Goal: Task Accomplishment & Management: Manage account settings

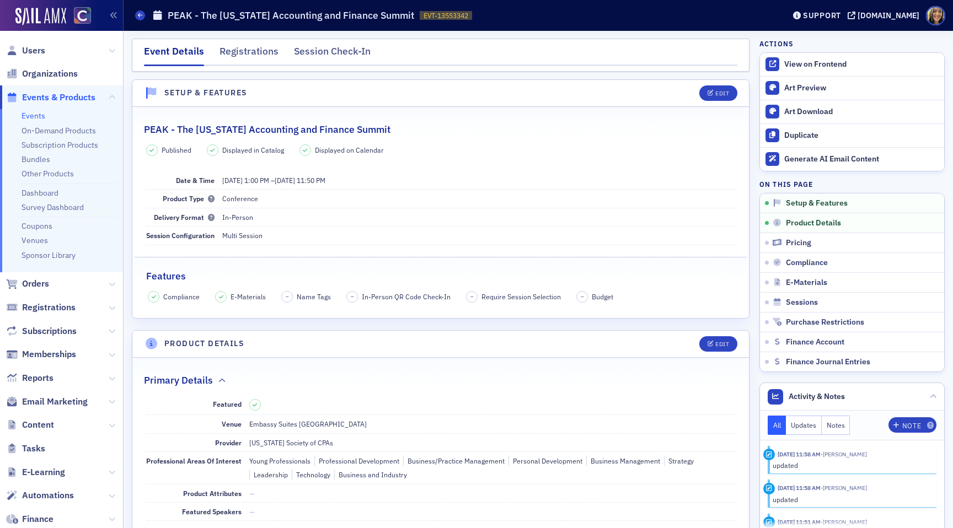
click at [38, 118] on link "Events" at bounding box center [34, 116] width 24 height 10
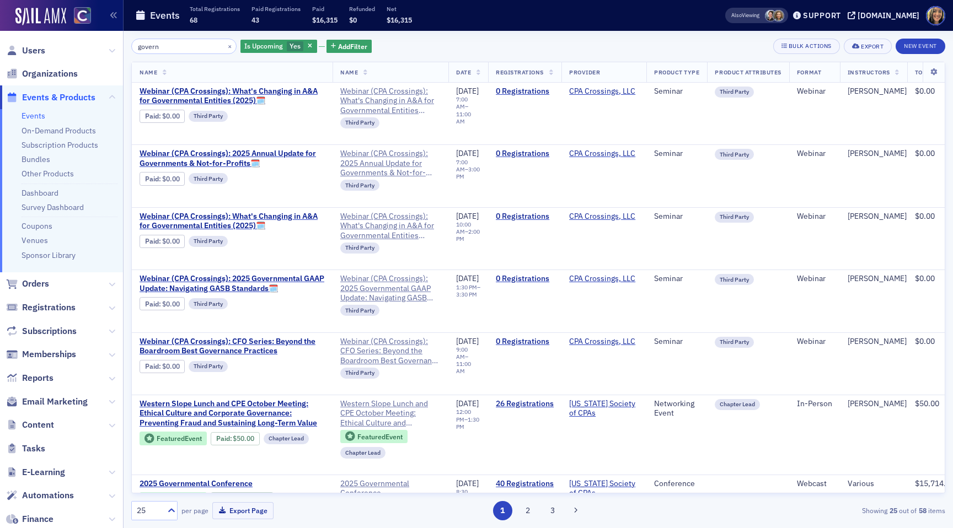
click at [162, 50] on input "govern" at bounding box center [183, 46] width 105 height 15
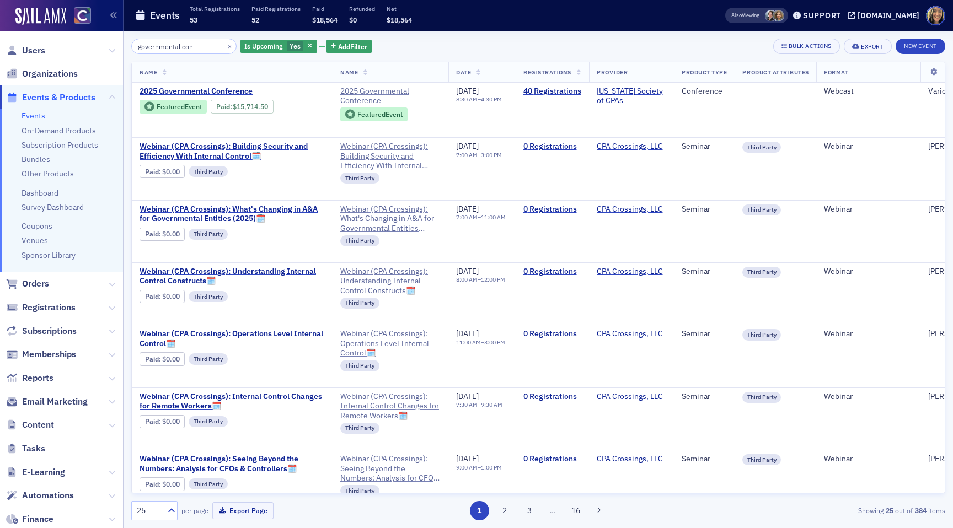
click at [167, 49] on input "governmental con" at bounding box center [183, 46] width 105 height 15
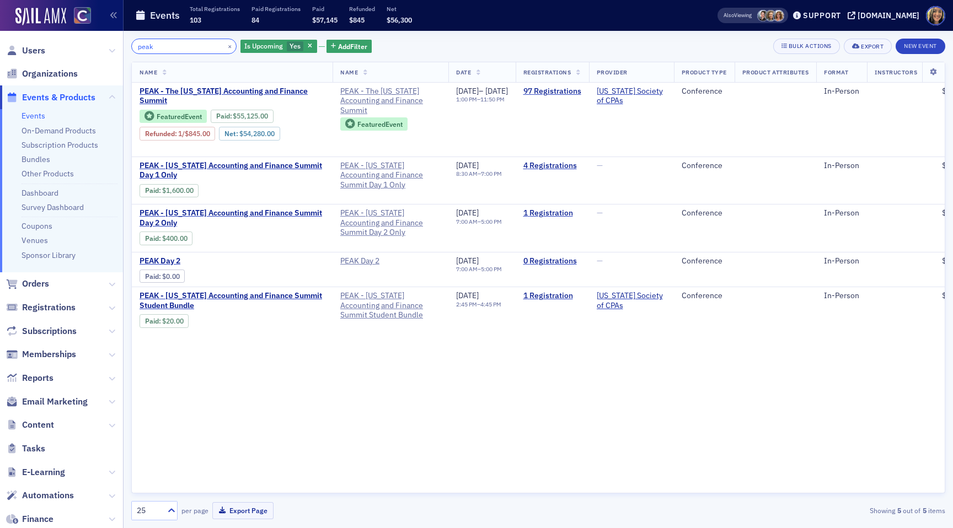
click at [165, 42] on input "peak" at bounding box center [183, 46] width 105 height 15
click at [165, 43] on input "peak" at bounding box center [183, 46] width 105 height 15
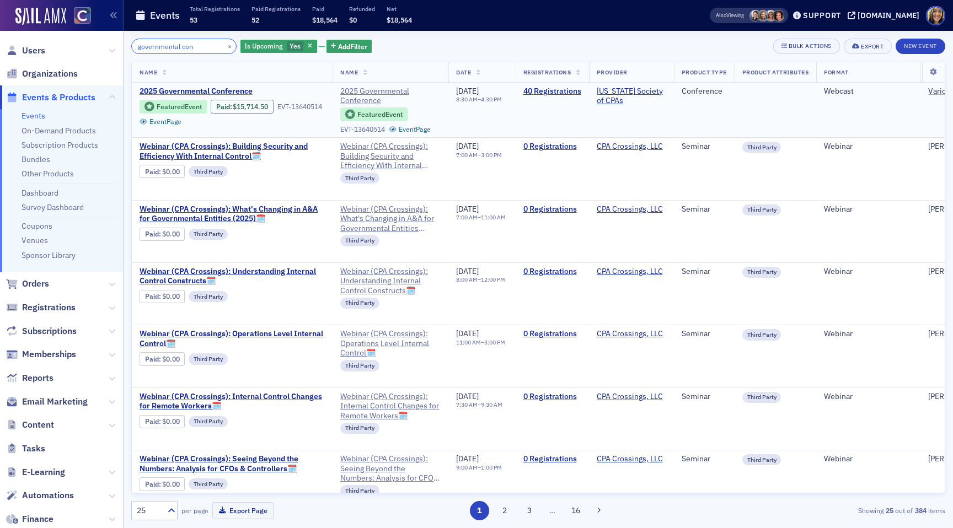
type input "governmental con"
click at [201, 93] on span "2025 Governmental Conference" at bounding box center [232, 92] width 185 height 10
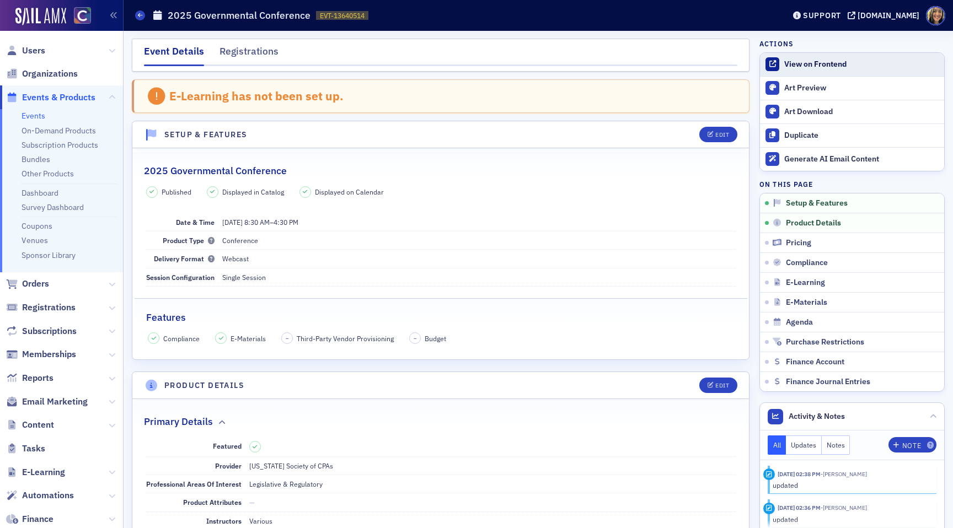
click at [831, 69] on link "View on Frontend" at bounding box center [852, 64] width 184 height 23
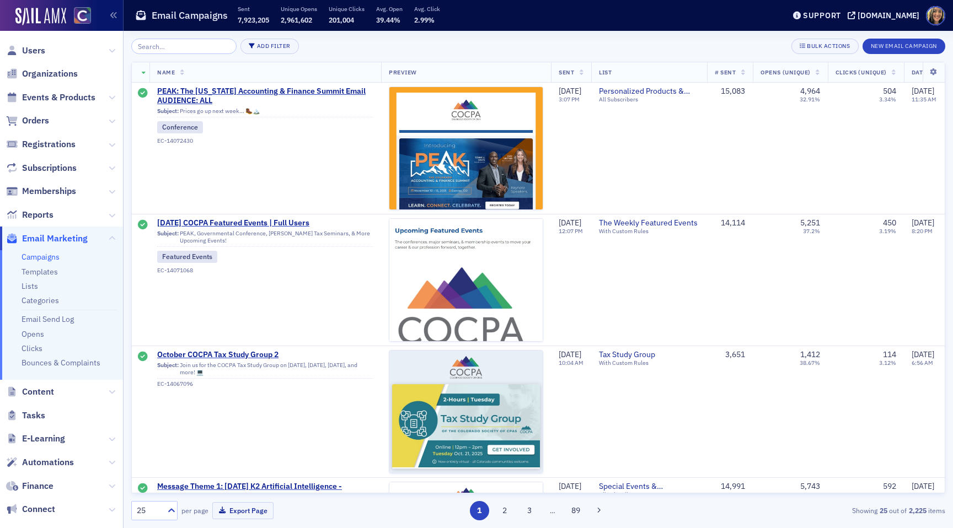
click at [190, 47] on input "search" at bounding box center [183, 46] width 105 height 15
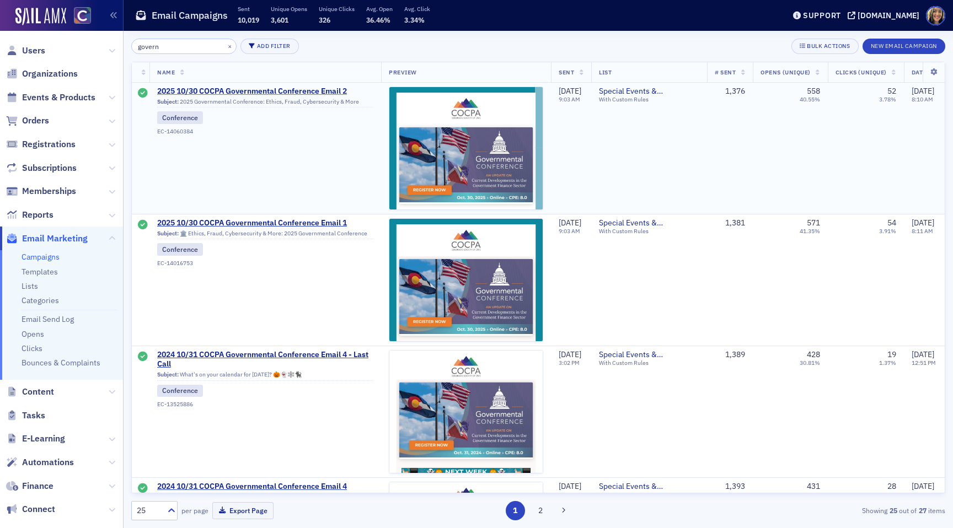
type input "govern"
click at [197, 92] on span "2025 10/30 COCPA Governmental Conference Email 2" at bounding box center [265, 92] width 216 height 10
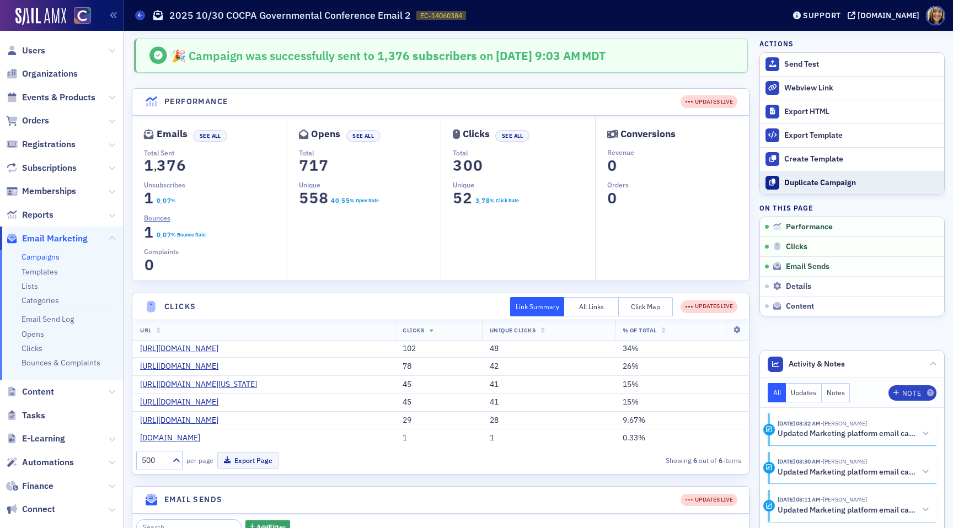
click at [794, 180] on div "Duplicate Campaign" at bounding box center [861, 183] width 154 height 10
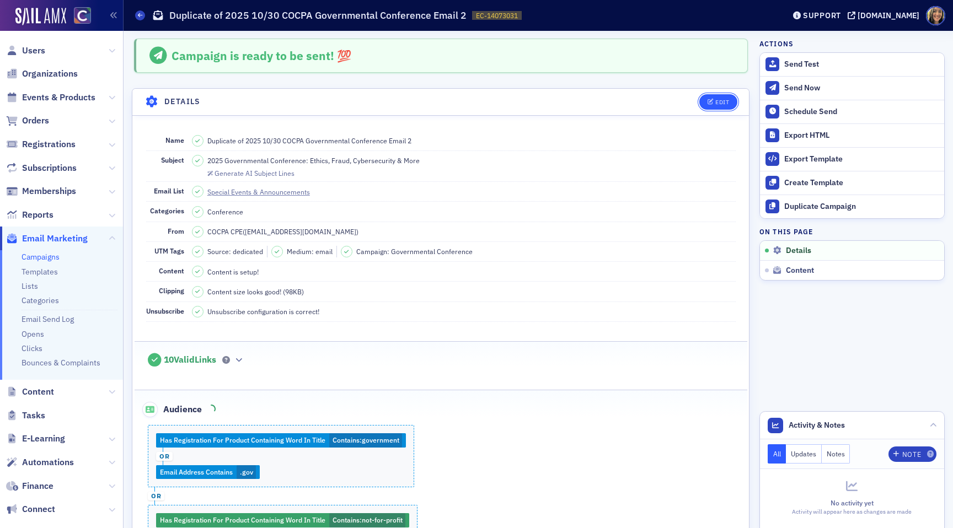
click at [727, 104] on div "Edit" at bounding box center [722, 102] width 14 height 6
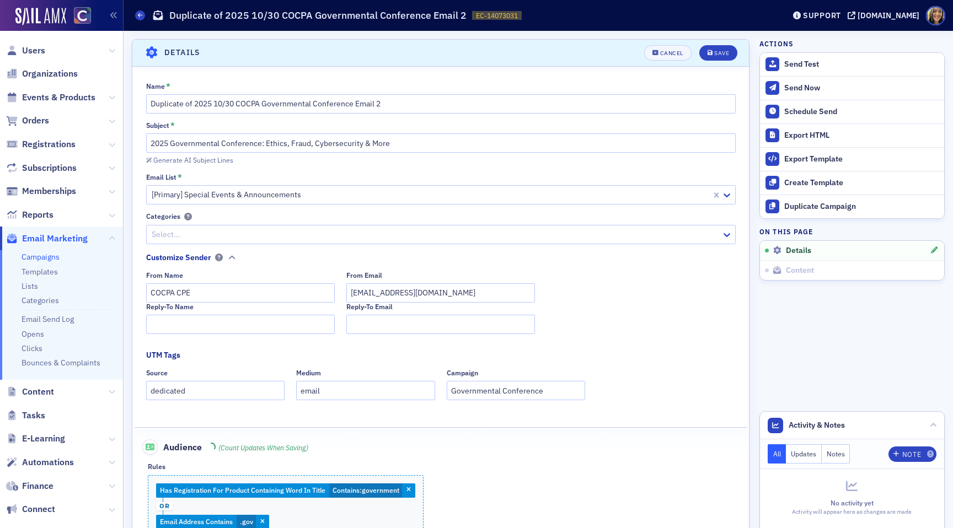
scroll to position [51, 0]
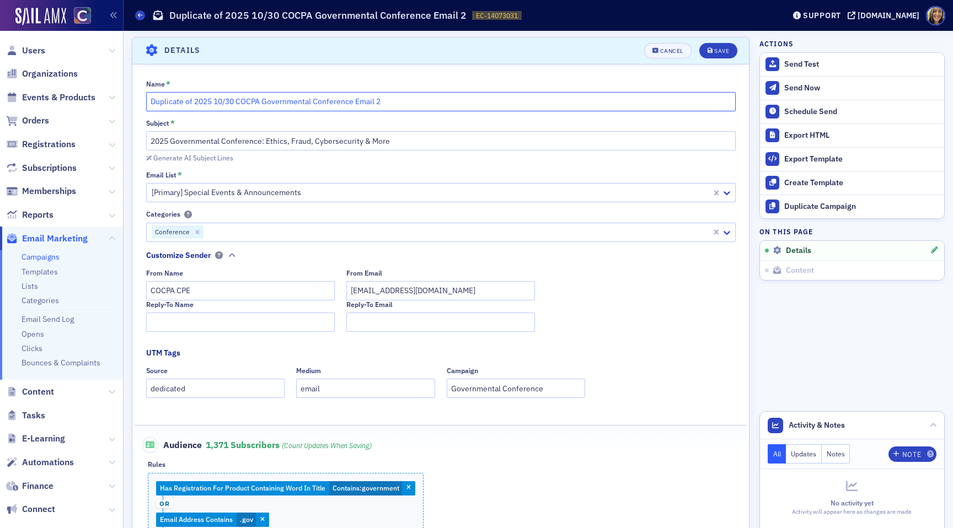
drag, startPoint x: 195, startPoint y: 104, endPoint x: 122, endPoint y: 104, distance: 73.4
click at [122, 104] on div "Users Organizations Events & Products Orders Registrations Subscriptions Member…" at bounding box center [476, 264] width 953 height 528
click at [346, 105] on input "2025 10/30 COCPA Governmental Conference Email 2" at bounding box center [441, 101] width 590 height 19
type input "2025 10/30 COCPA Governmental Conference Email 3"
drag, startPoint x: 266, startPoint y: 143, endPoint x: 136, endPoint y: 135, distance: 130.5
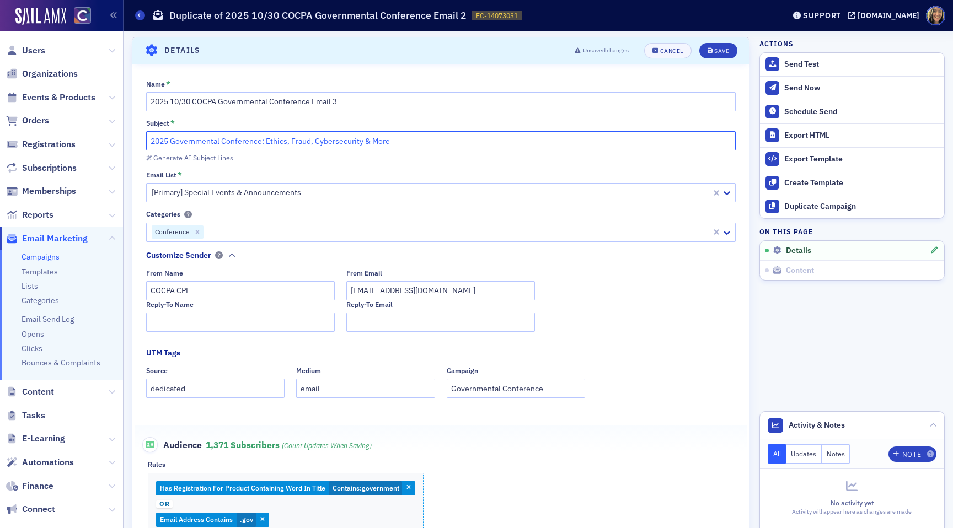
click at [136, 135] on div "Name * 2025 10/30 COCPA Governmental Conference Email 3 Subject * 2025 Governme…" at bounding box center [440, 401] width 617 height 642
click at [195, 146] on input "2025 Governmental Conference: Ethics, Fraud, Cybersecurity & More" at bounding box center [441, 140] width 590 height 19
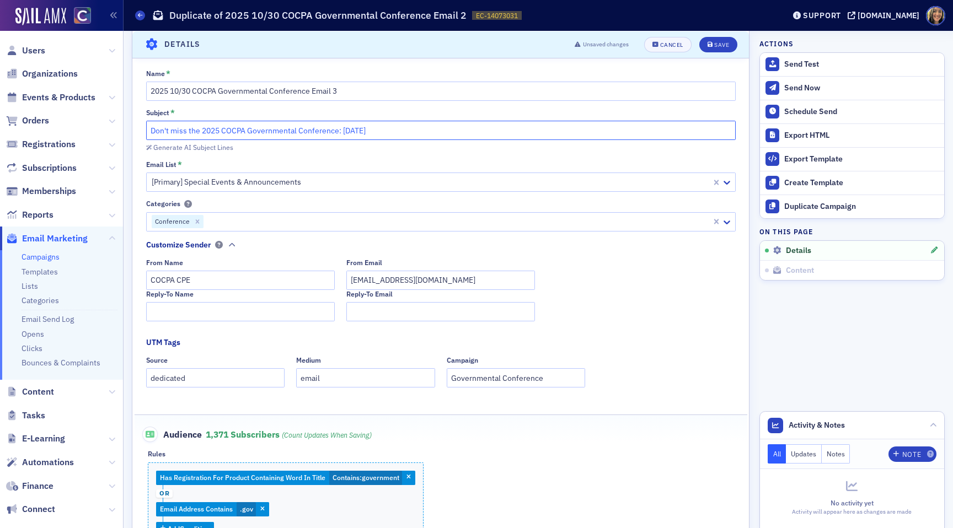
scroll to position [72, 0]
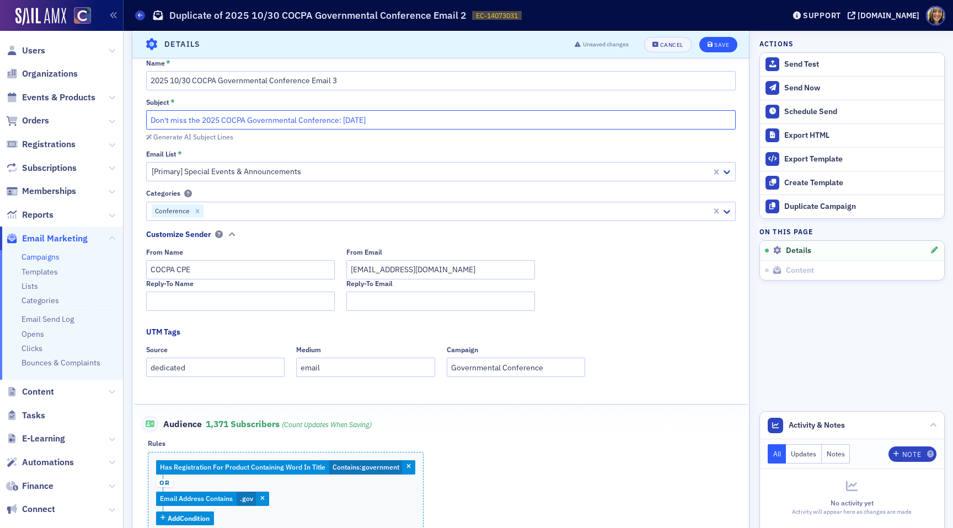
type input "Don't miss the 2025 COCPA Governmental Conference: [DATE]"
click at [719, 44] on div "Save" at bounding box center [721, 44] width 15 height 6
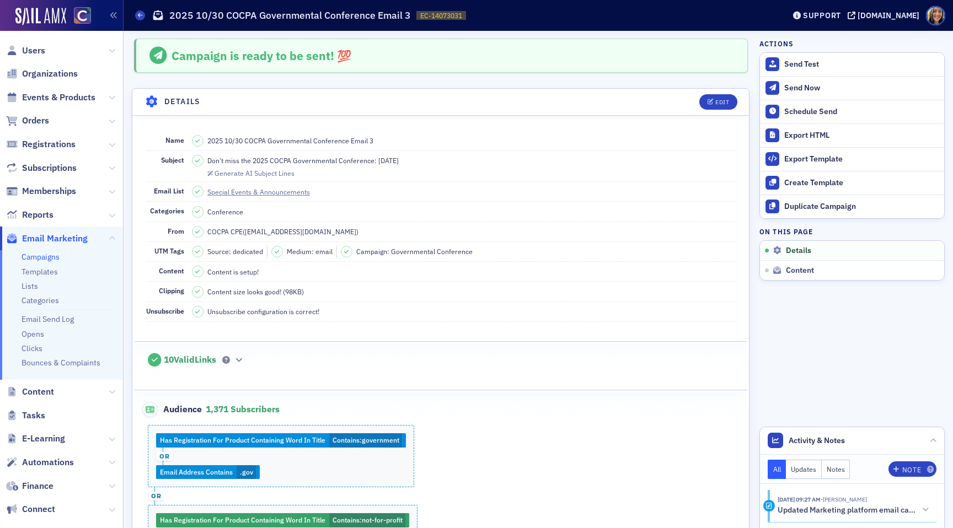
scroll to position [9, 0]
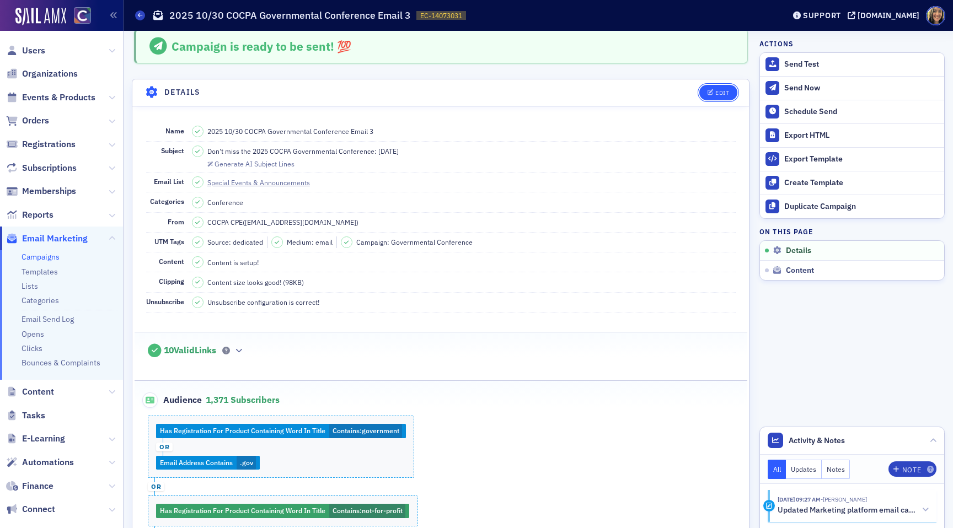
click at [722, 85] on button "Edit" at bounding box center [718, 92] width 38 height 15
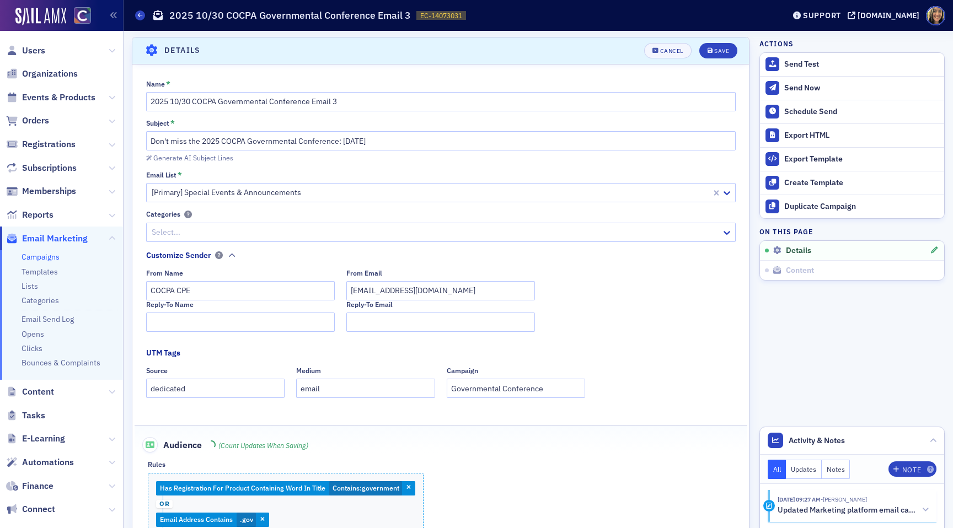
scroll to position [51, 0]
click at [279, 136] on input "Don't miss the 2025 COCPA Governmental Conference: [DATE]" at bounding box center [441, 140] width 590 height 19
click at [474, 134] on input "5 days left for Early Bird prices! The 2025 Governmental Conference is [DATE]!" at bounding box center [441, 140] width 590 height 19
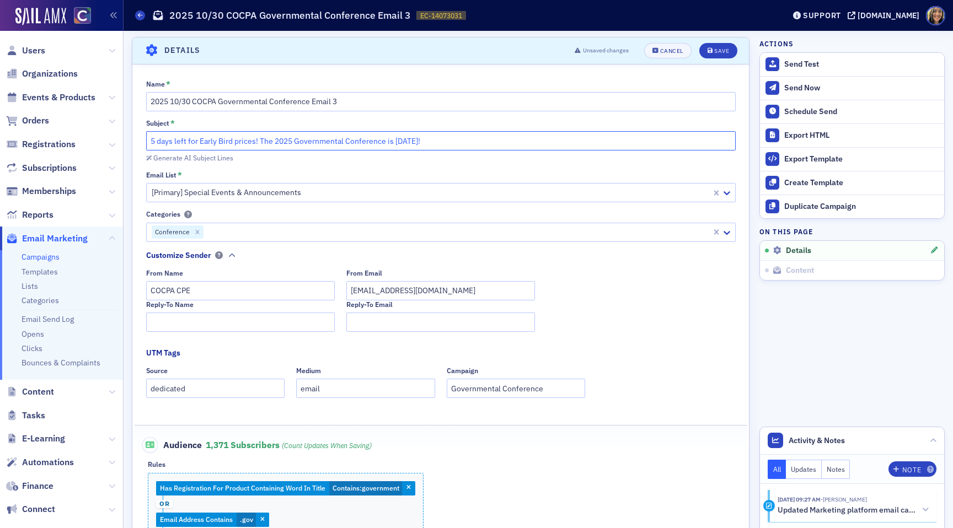
drag, startPoint x: 470, startPoint y: 142, endPoint x: 260, endPoint y: 141, distance: 210.2
click at [260, 141] on input "5 days left for Early Bird prices! The 2025 Governmental Conference is [DATE]!" at bounding box center [441, 140] width 590 height 19
paste input "⏳"
type input "5 days left for Early Bird prices! ⏳"
click at [709, 51] on icon "submit" at bounding box center [711, 51] width 6 height 6
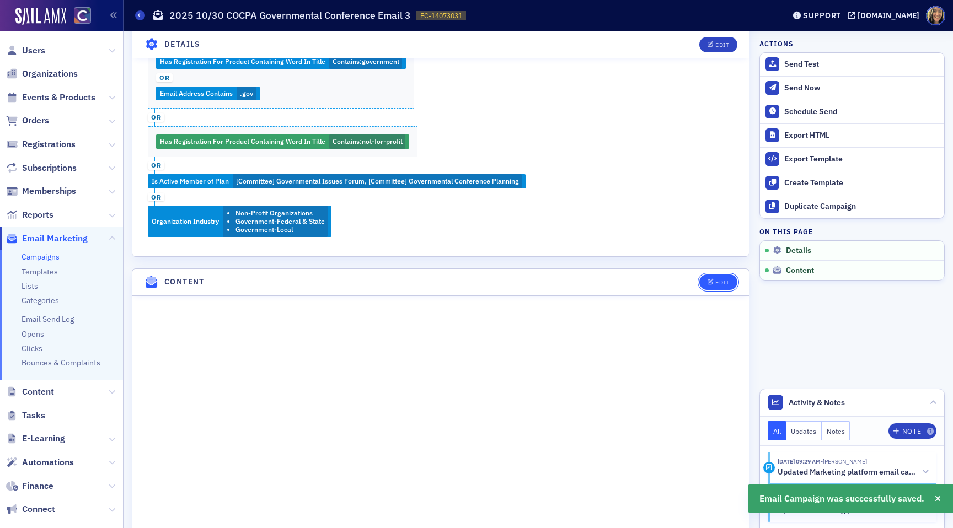
click at [717, 281] on div "Edit" at bounding box center [722, 283] width 14 height 6
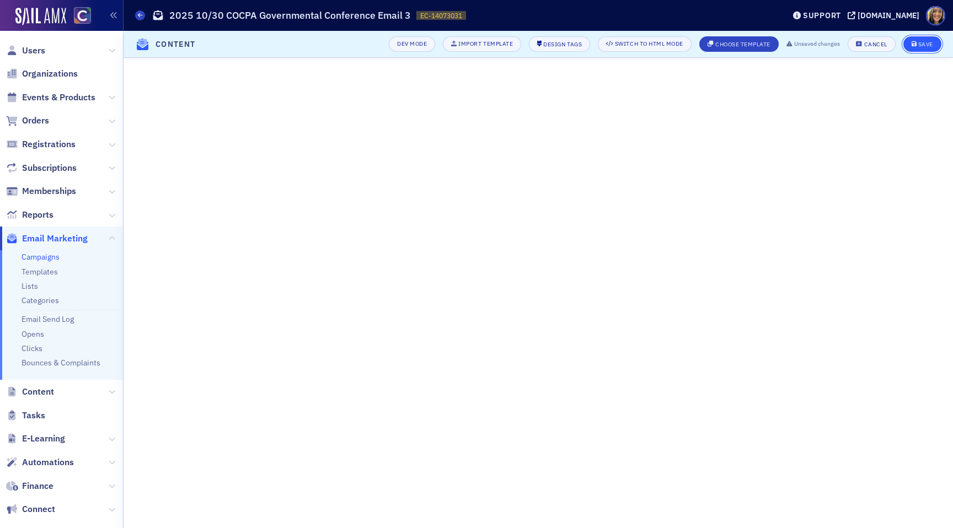
click at [927, 44] on div "Save" at bounding box center [925, 44] width 15 height 6
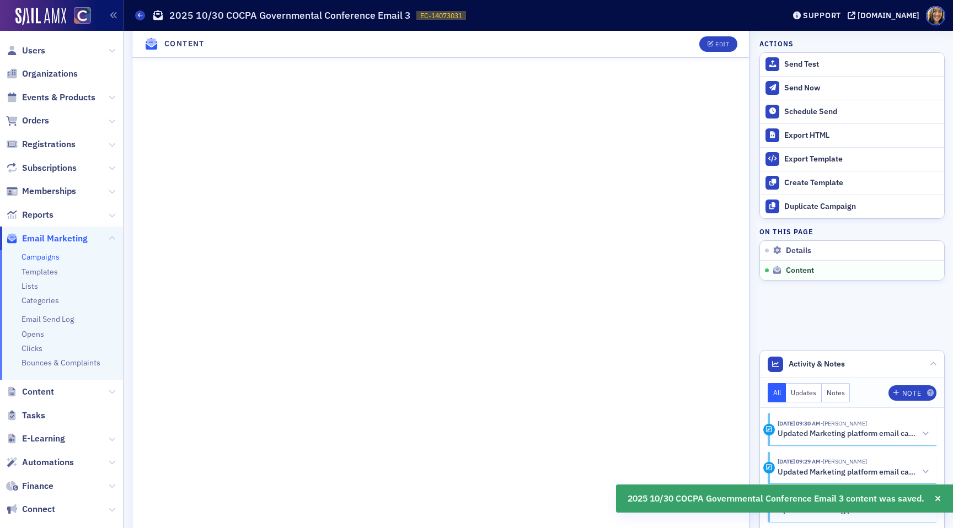
scroll to position [827, 0]
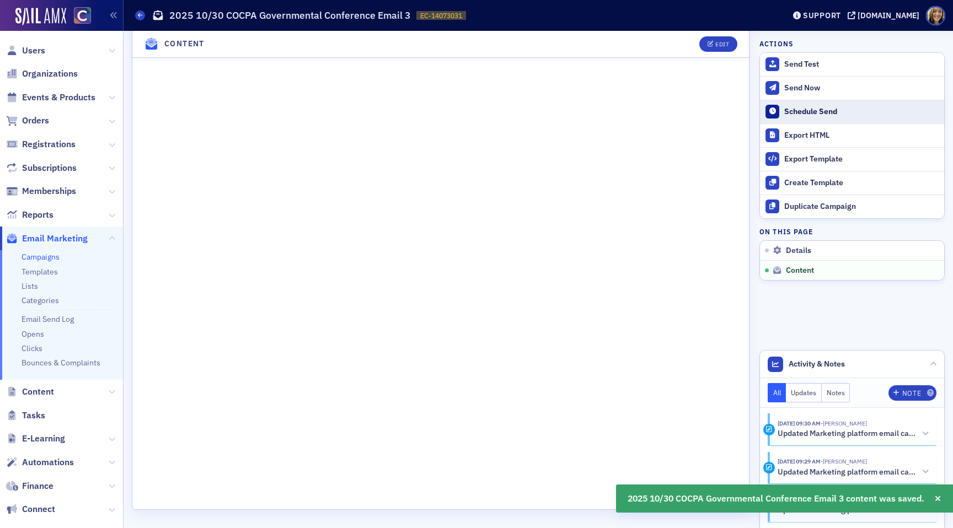
click at [788, 114] on div "Schedule Send" at bounding box center [861, 112] width 154 height 10
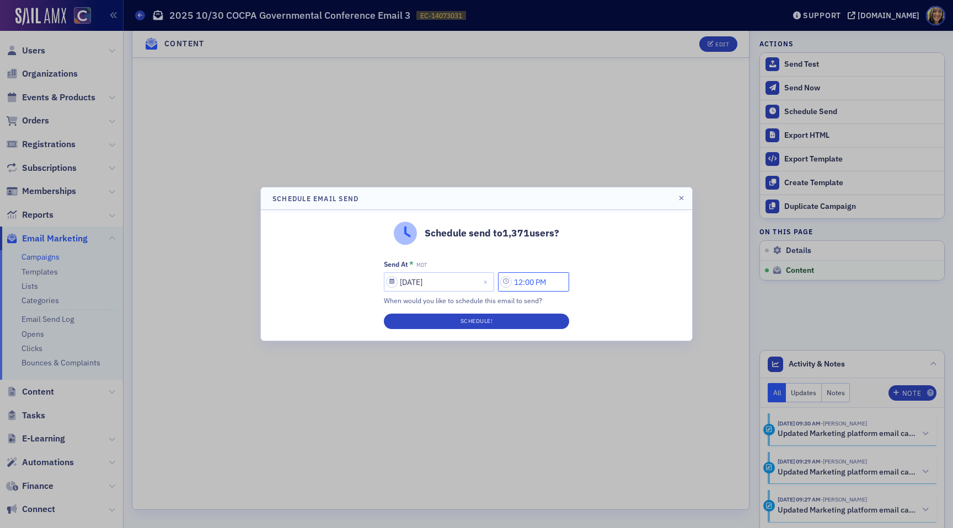
drag, startPoint x: 528, startPoint y: 284, endPoint x: 516, endPoint y: 283, distance: 12.7
click at [516, 283] on input "12:00 PM" at bounding box center [533, 282] width 71 height 19
click at [463, 284] on button "AM" at bounding box center [469, 282] width 21 height 19
type input "10:00 AM"
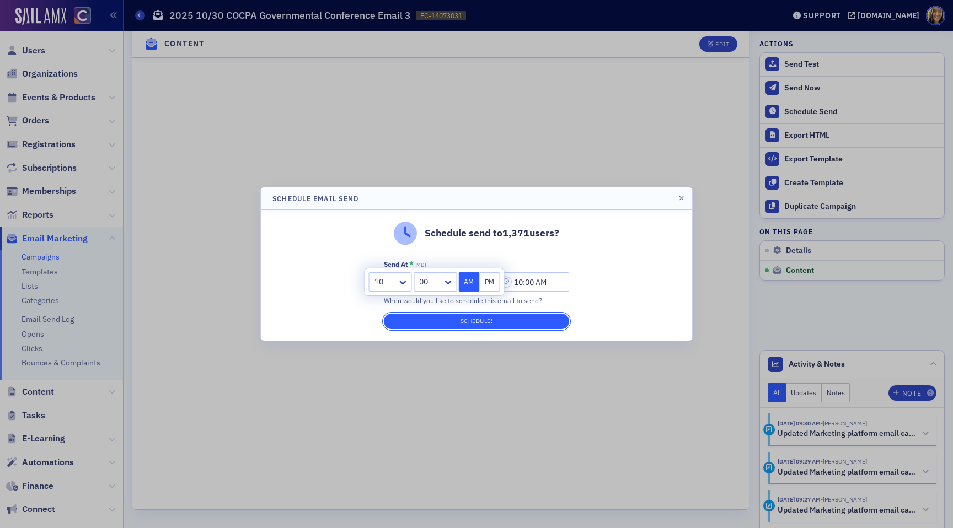
click at [467, 328] on button "Schedule!" at bounding box center [476, 321] width 185 height 15
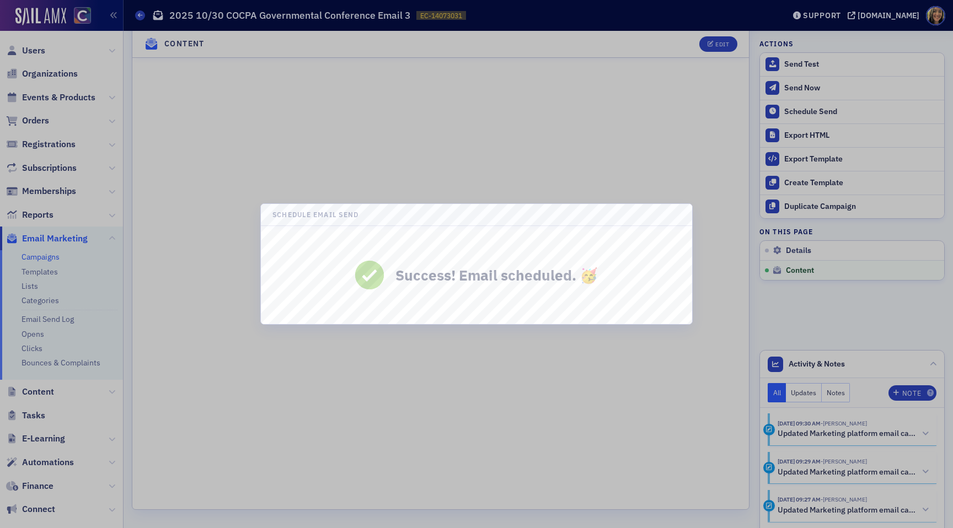
click at [647, 162] on div at bounding box center [476, 264] width 953 height 528
